Goal: Task Accomplishment & Management: Use online tool/utility

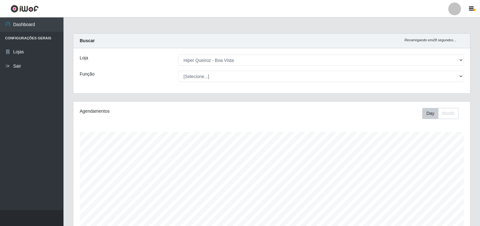
select select "514"
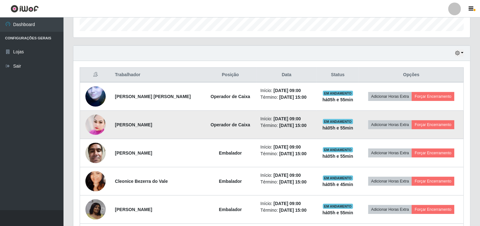
scroll to position [131, 397]
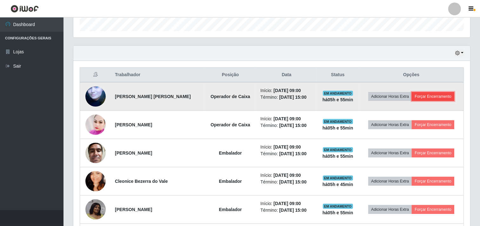
click at [429, 97] on button "Forçar Encerramento" at bounding box center [433, 96] width 43 height 9
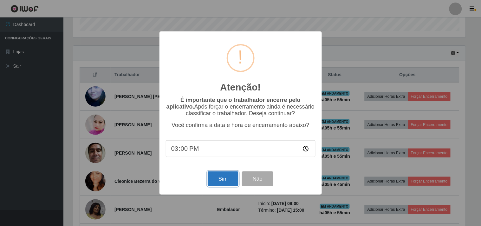
click at [220, 182] on button "Sim" at bounding box center [223, 178] width 31 height 15
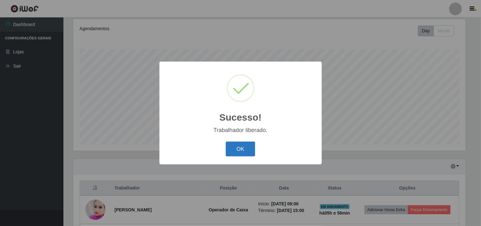
drag, startPoint x: 239, startPoint y: 140, endPoint x: 240, endPoint y: 147, distance: 6.7
click at [239, 144] on div "OK Cancel" at bounding box center [241, 149] width 150 height 18
click at [240, 147] on button "OK" at bounding box center [241, 149] width 30 height 15
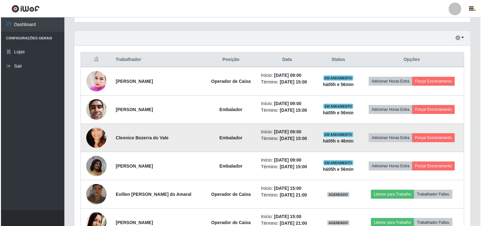
scroll to position [223, 0]
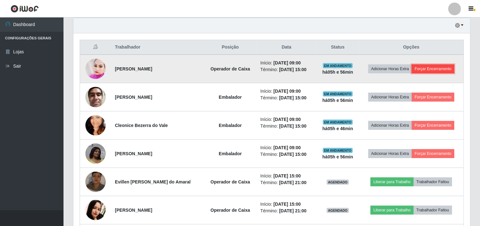
click at [428, 72] on button "Forçar Encerramento" at bounding box center [433, 68] width 43 height 9
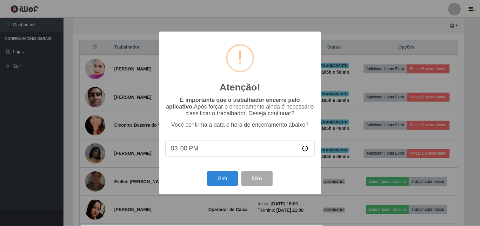
scroll to position [131, 393]
click at [232, 182] on button "Sim" at bounding box center [223, 178] width 31 height 15
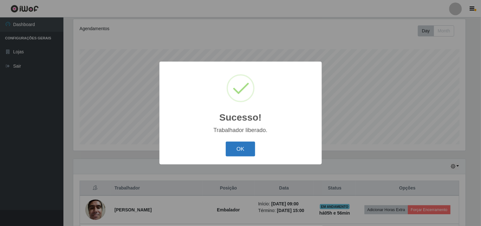
click at [238, 154] on button "OK" at bounding box center [241, 149] width 30 height 15
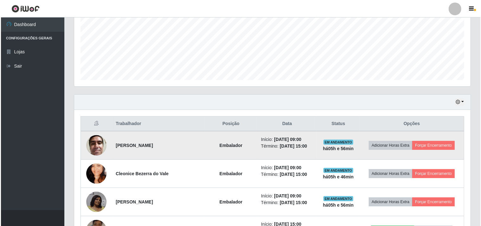
scroll to position [153, 0]
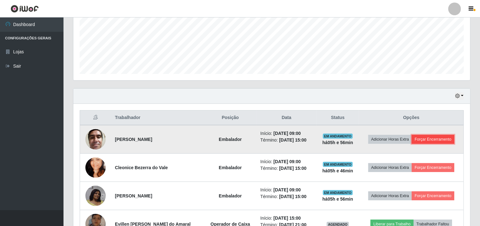
click at [442, 141] on button "Forçar Encerramento" at bounding box center [433, 139] width 43 height 9
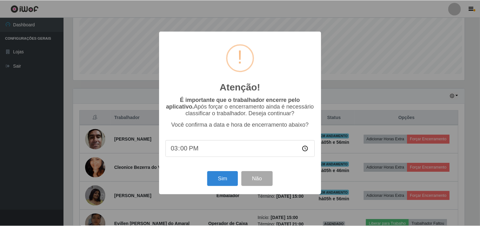
scroll to position [131, 393]
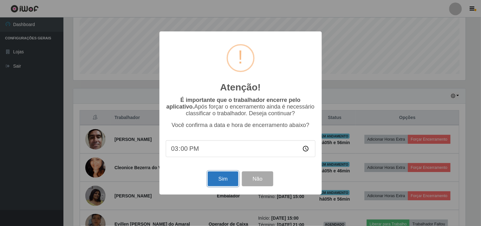
click at [221, 178] on button "Sim" at bounding box center [223, 178] width 31 height 15
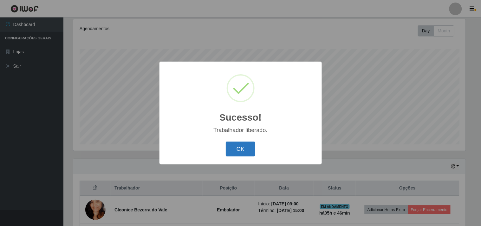
click at [242, 146] on button "OK" at bounding box center [241, 149] width 30 height 15
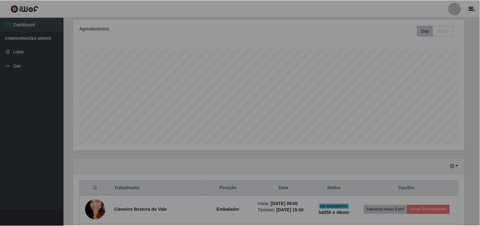
scroll to position [0, 0]
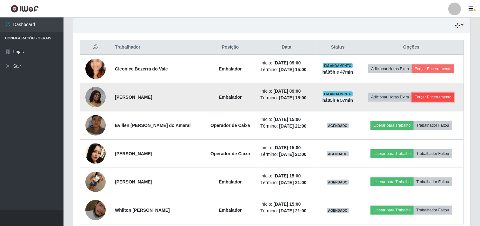
click at [432, 98] on button "Forçar Encerramento" at bounding box center [433, 97] width 43 height 9
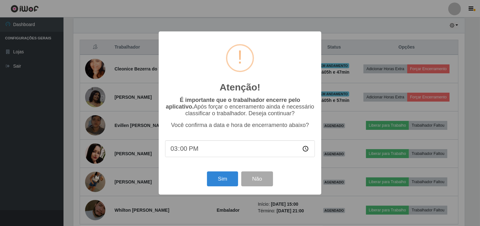
scroll to position [131, 393]
click at [230, 182] on button "Sim" at bounding box center [223, 178] width 31 height 15
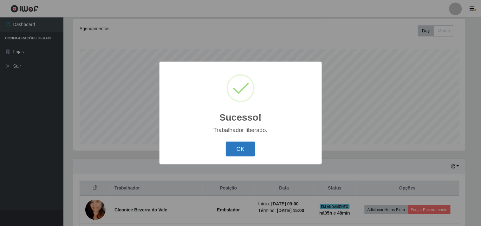
click at [243, 150] on button "OK" at bounding box center [241, 149] width 30 height 15
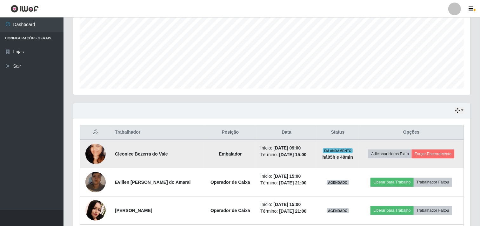
scroll to position [153, 0]
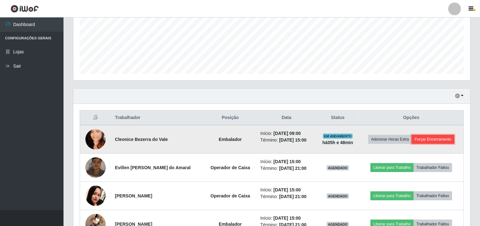
click at [445, 141] on button "Forçar Encerramento" at bounding box center [433, 139] width 43 height 9
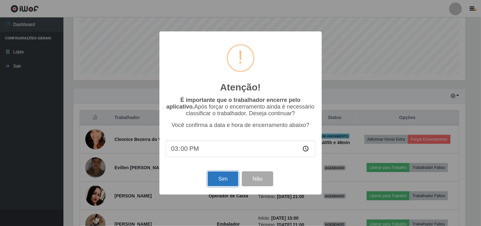
click at [225, 182] on button "Sim" at bounding box center [223, 178] width 31 height 15
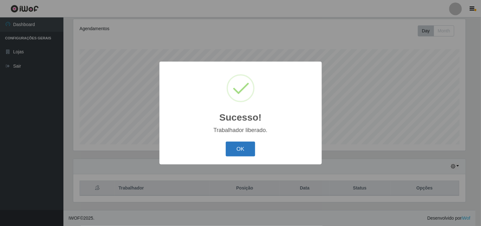
drag, startPoint x: 246, startPoint y: 152, endPoint x: 242, endPoint y: 143, distance: 9.4
click at [246, 152] on button "OK" at bounding box center [241, 149] width 30 height 15
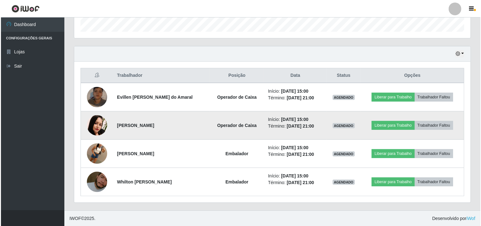
scroll to position [195, 0]
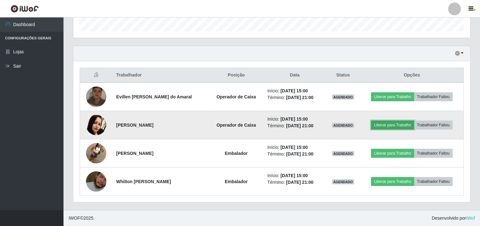
click at [401, 123] on button "Liberar para Trabalho" at bounding box center [392, 125] width 43 height 9
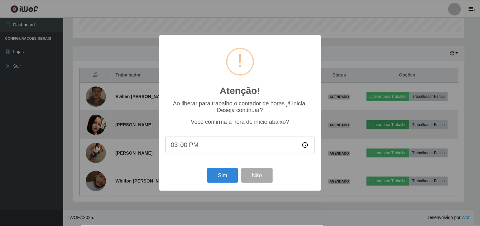
scroll to position [131, 393]
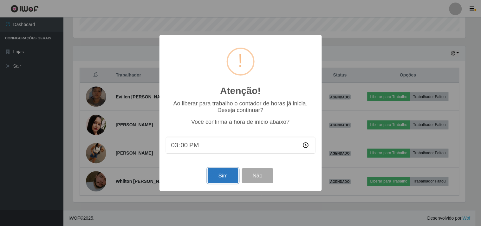
click at [222, 178] on button "Sim" at bounding box center [223, 175] width 31 height 15
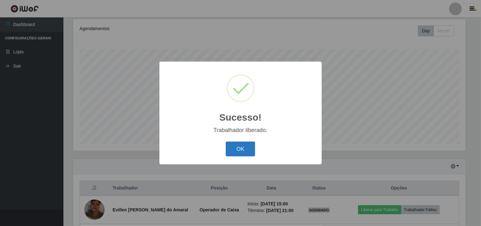
drag, startPoint x: 241, startPoint y: 139, endPoint x: 237, endPoint y: 142, distance: 4.1
click at [239, 140] on div "Sucesso! × Trabalhador liberado. OK Cancel" at bounding box center [241, 113] width 162 height 103
click at [236, 147] on button "OK" at bounding box center [241, 149] width 30 height 15
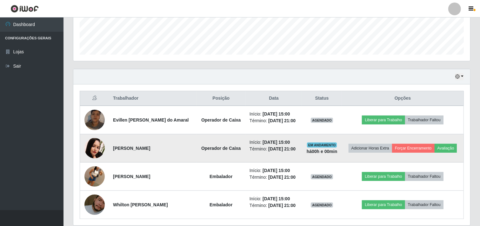
scroll to position [195, 0]
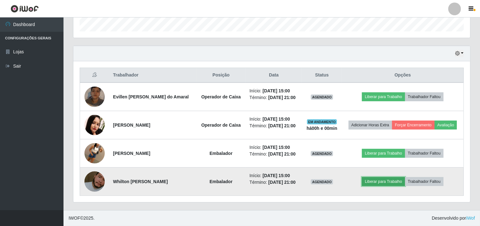
click at [381, 179] on button "Liberar para Trabalho" at bounding box center [383, 181] width 43 height 9
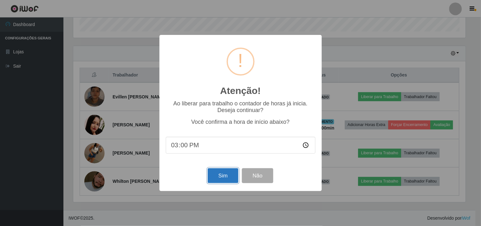
click at [224, 180] on button "Sim" at bounding box center [223, 175] width 31 height 15
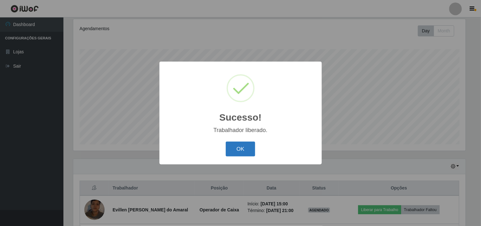
click at [246, 150] on button "OK" at bounding box center [241, 149] width 30 height 15
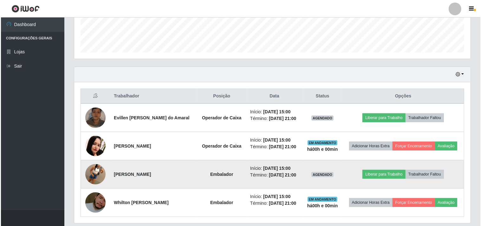
scroll to position [195, 0]
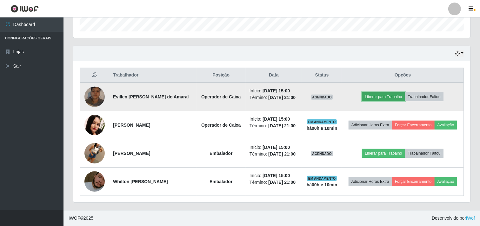
click at [380, 96] on button "Liberar para Trabalho" at bounding box center [383, 96] width 43 height 9
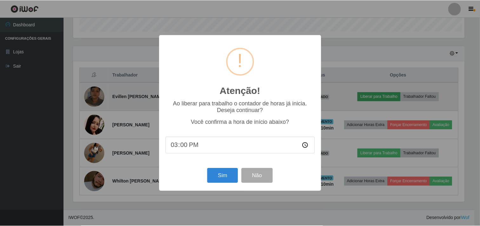
scroll to position [131, 393]
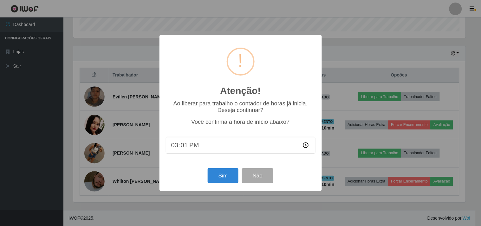
type input "15:10"
click at [227, 179] on button "Sim" at bounding box center [223, 175] width 31 height 15
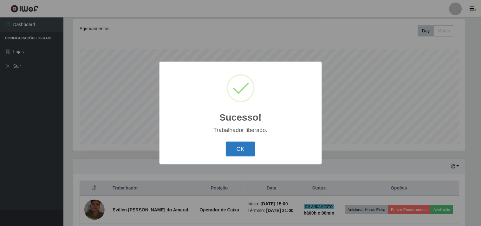
click at [242, 152] on button "OK" at bounding box center [241, 149] width 30 height 15
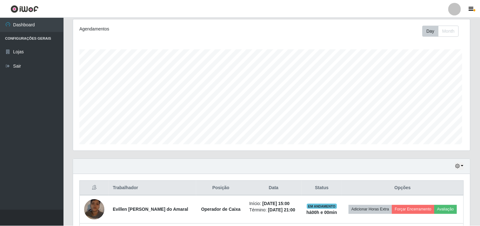
scroll to position [131, 397]
